Goal: Task Accomplishment & Management: Manage account settings

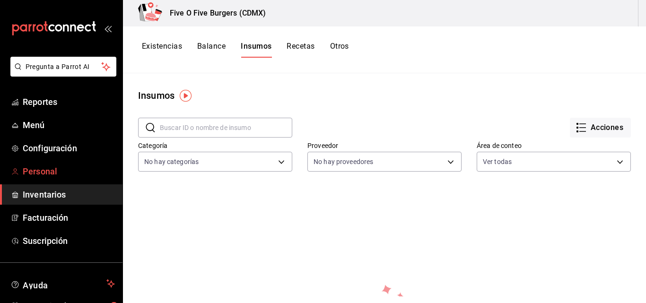
click at [42, 166] on span "Personal" at bounding box center [69, 171] width 92 height 13
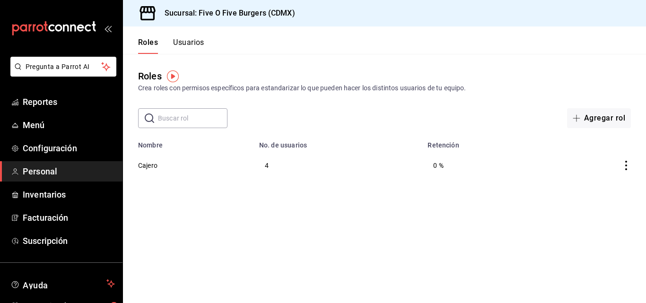
click at [186, 45] on button "Usuarios" at bounding box center [188, 46] width 31 height 16
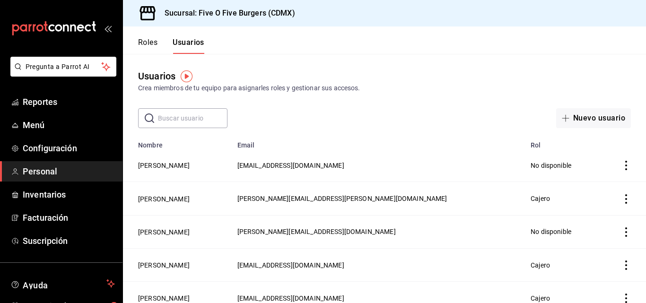
click at [287, 124] on div "​ ​ Nuevo usuario" at bounding box center [384, 118] width 523 height 20
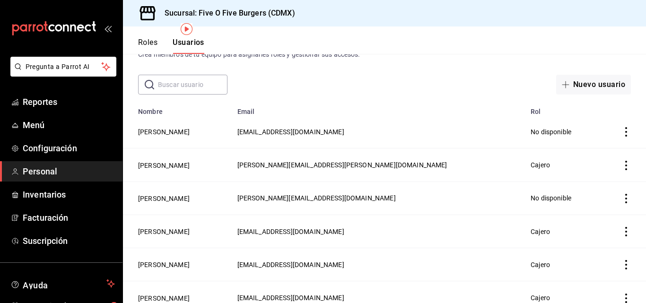
scroll to position [108, 0]
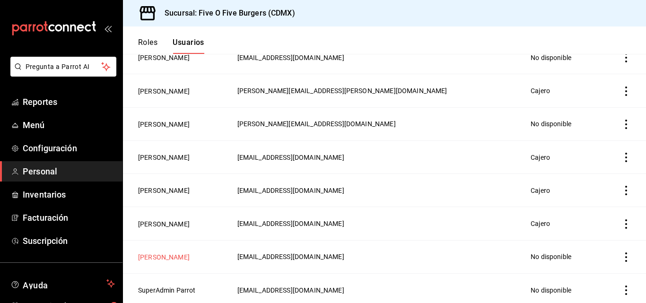
click at [157, 254] on button "[PERSON_NAME]" at bounding box center [164, 257] width 52 height 9
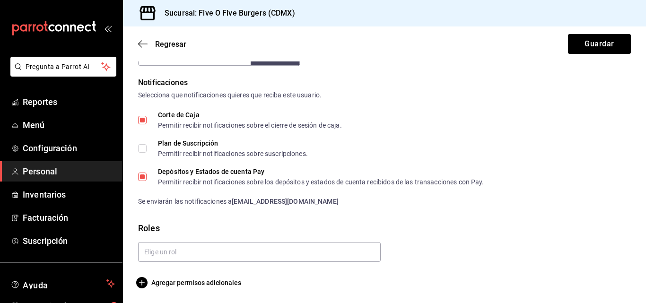
scroll to position [474, 0]
click at [201, 283] on span "Agregar permisos adicionales" at bounding box center [189, 282] width 103 height 11
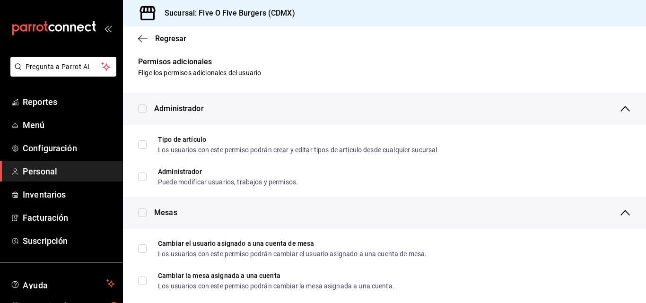
scroll to position [0, 0]
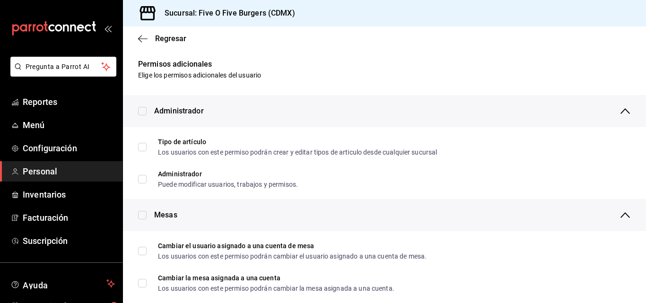
click at [143, 110] on input "checkbox" at bounding box center [142, 111] width 9 height 9
checkbox input "true"
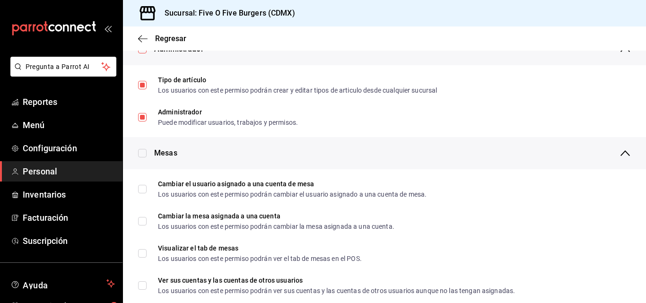
scroll to position [132, 0]
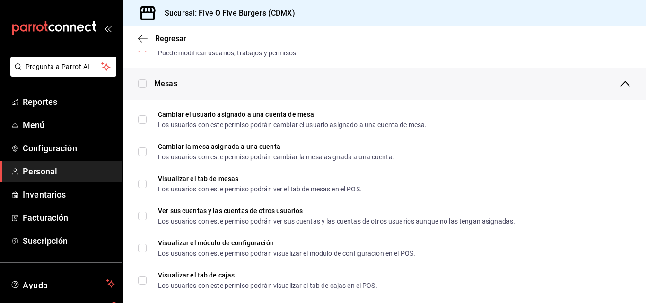
click at [144, 80] on input "checkbox" at bounding box center [142, 84] width 9 height 9
checkbox input "true"
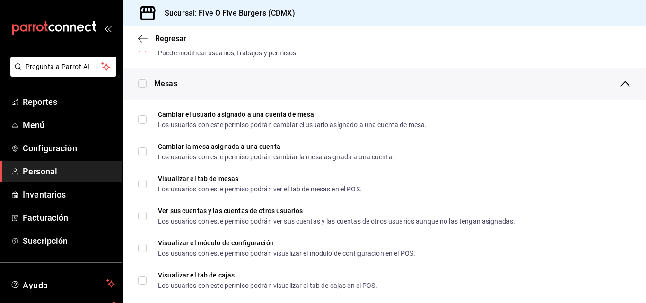
checkbox input "true"
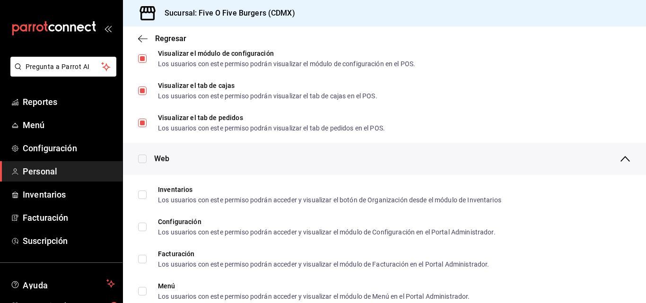
scroll to position [349, 0]
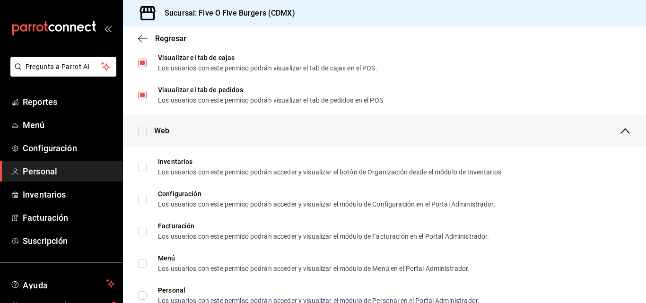
click at [141, 128] on input "checkbox" at bounding box center [142, 131] width 9 height 9
checkbox input "true"
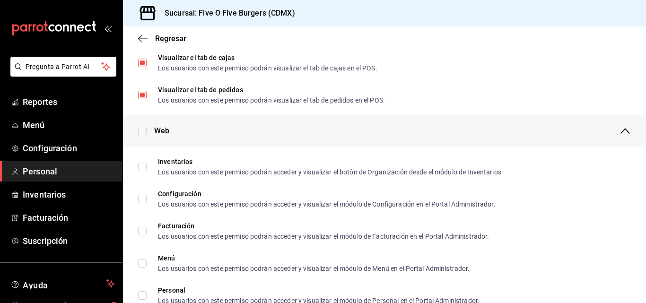
checkbox input "true"
click at [141, 132] on input "checkbox" at bounding box center [142, 131] width 9 height 9
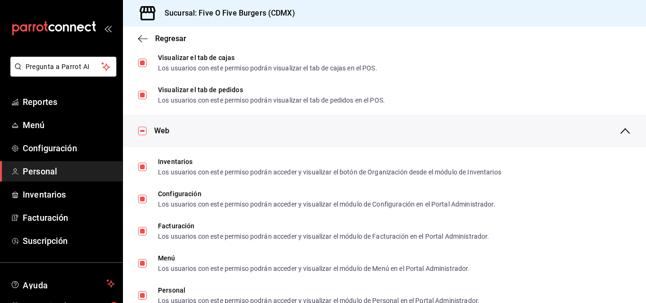
checkbox input "false"
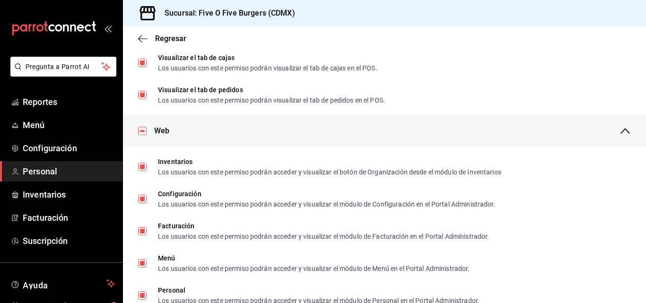
checkbox input "false"
click at [141, 132] on input "checkbox" at bounding box center [142, 131] width 9 height 9
checkbox input "true"
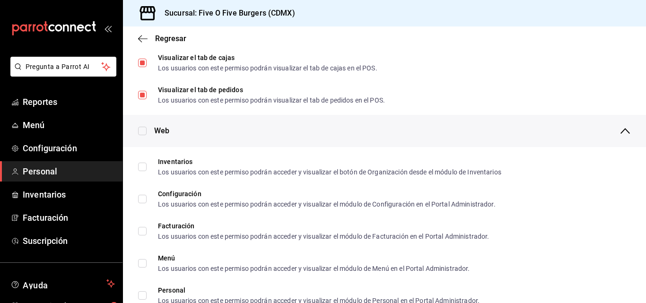
checkbox input "true"
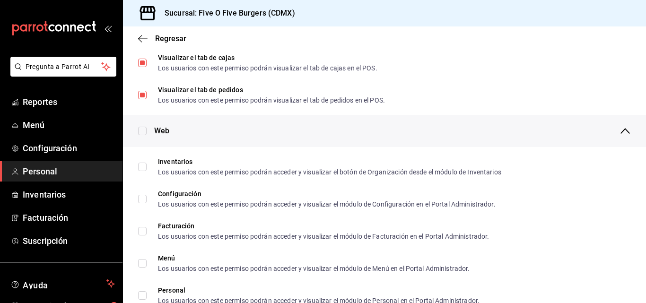
checkbox input "true"
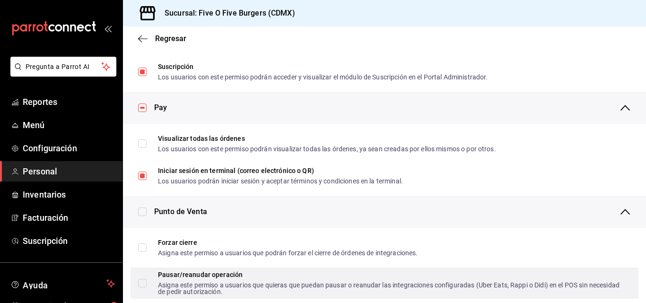
scroll to position [597, 0]
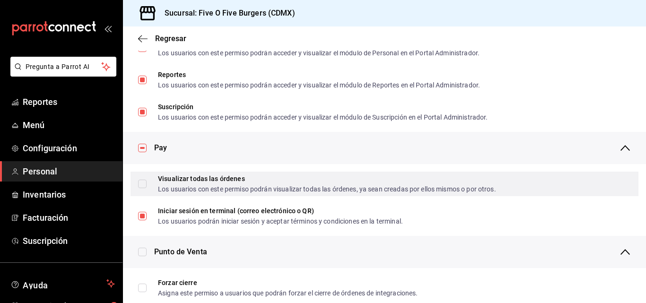
click at [141, 183] on input "Visualizar todas las órdenes Los usuarios con este permiso podrán visualizar to…" at bounding box center [142, 184] width 9 height 9
checkbox input "true"
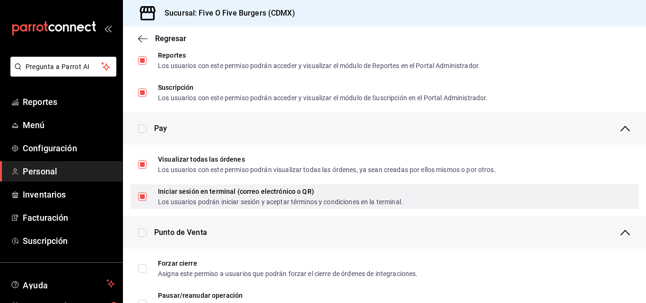
scroll to position [621, 0]
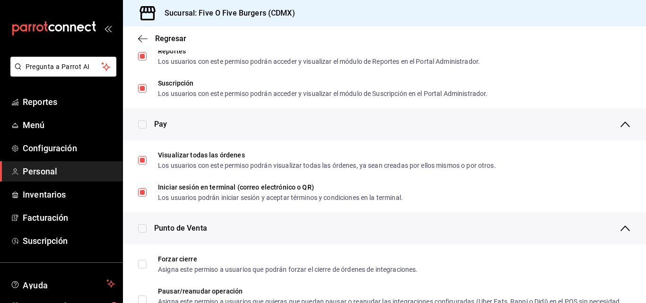
click at [142, 124] on input "checkbox" at bounding box center [142, 124] width 9 height 9
checkbox input "false"
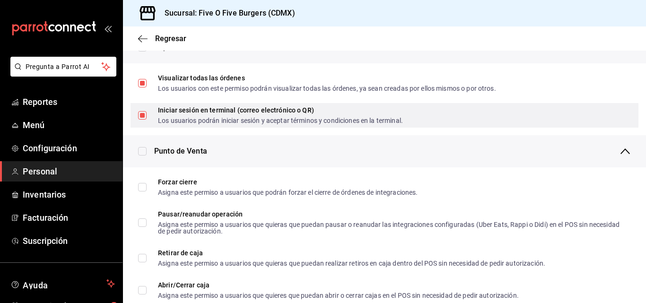
scroll to position [703, 0]
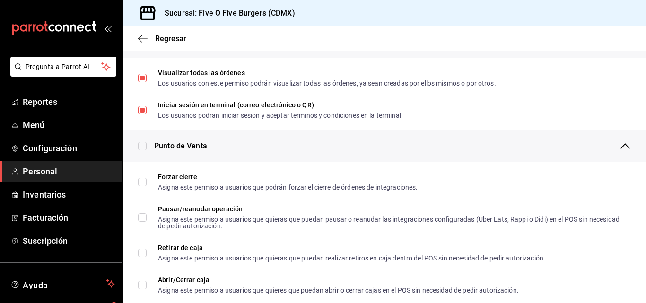
click at [143, 147] on input "checkbox" at bounding box center [142, 146] width 9 height 9
checkbox input "true"
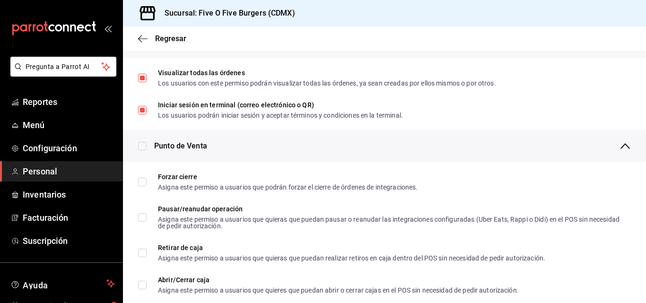
checkbox input "true"
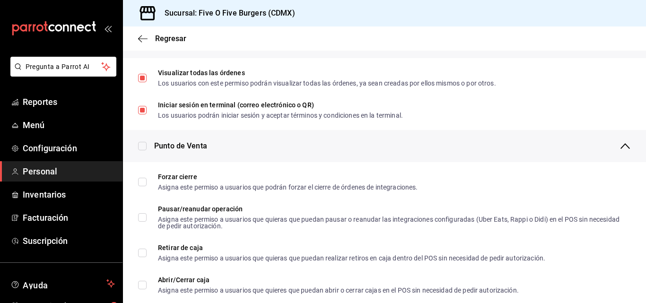
checkbox input "true"
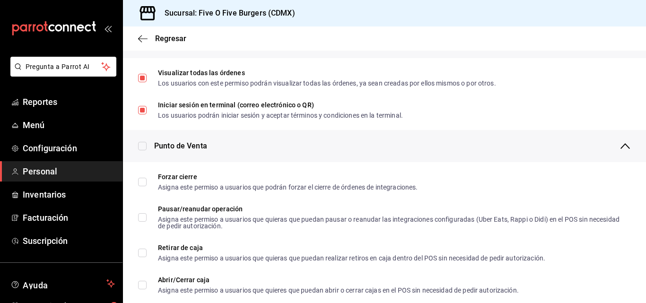
checkbox input "true"
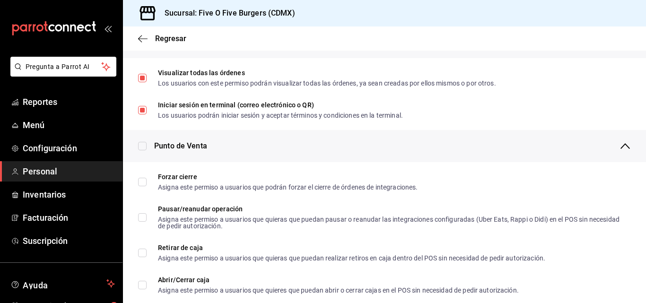
checkbox input "true"
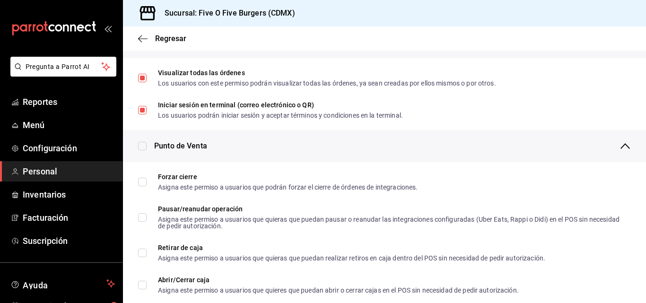
checkbox input "true"
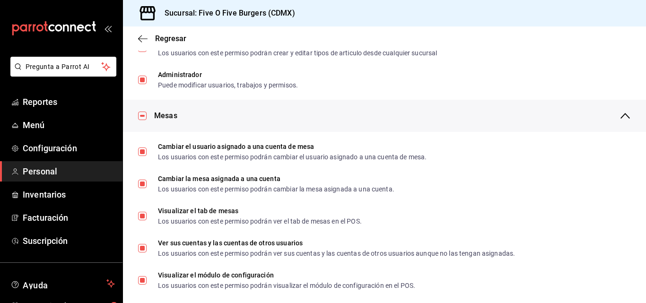
scroll to position [0, 0]
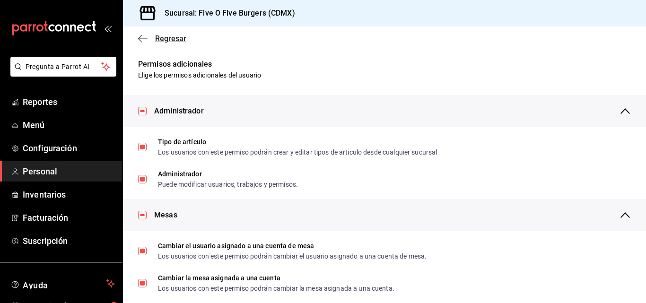
click at [143, 38] on icon "button" at bounding box center [142, 38] width 9 height 0
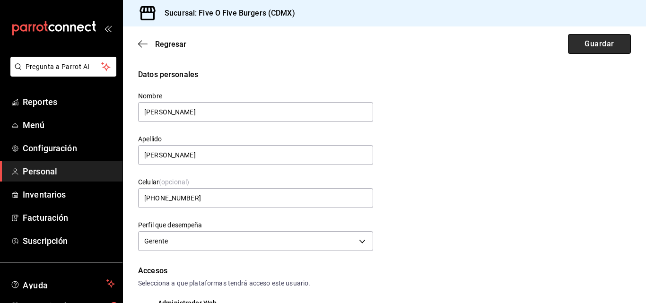
click at [603, 48] on button "Guardar" at bounding box center [599, 44] width 63 height 20
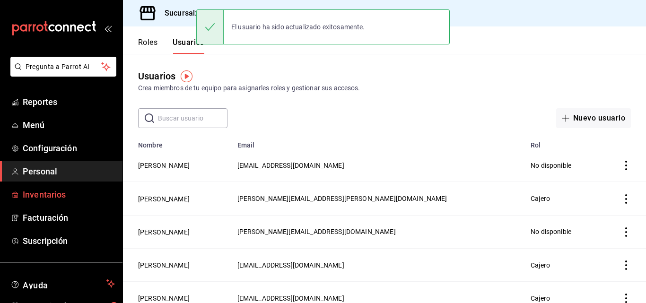
click at [55, 195] on span "Inventarios" at bounding box center [69, 194] width 92 height 13
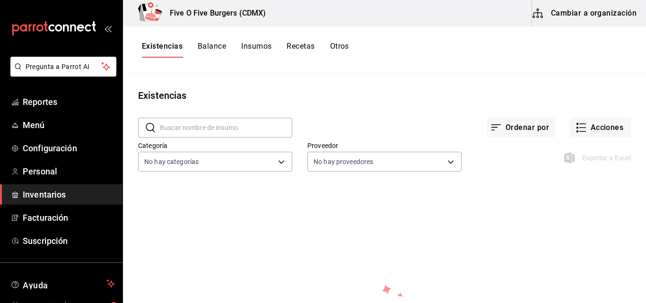
click at [568, 17] on button "Cambiar a organización" at bounding box center [585, 13] width 106 height 27
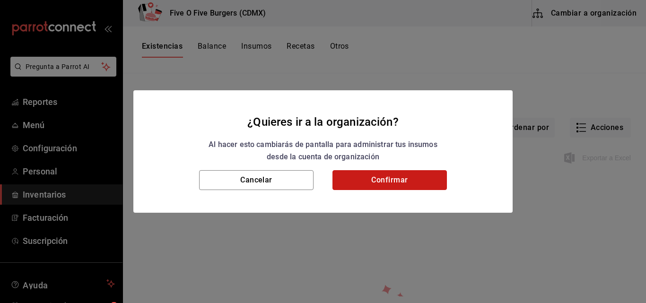
click at [374, 184] on button "Confirmar" at bounding box center [390, 180] width 115 height 20
